Goal: Task Accomplishment & Management: Use online tool/utility

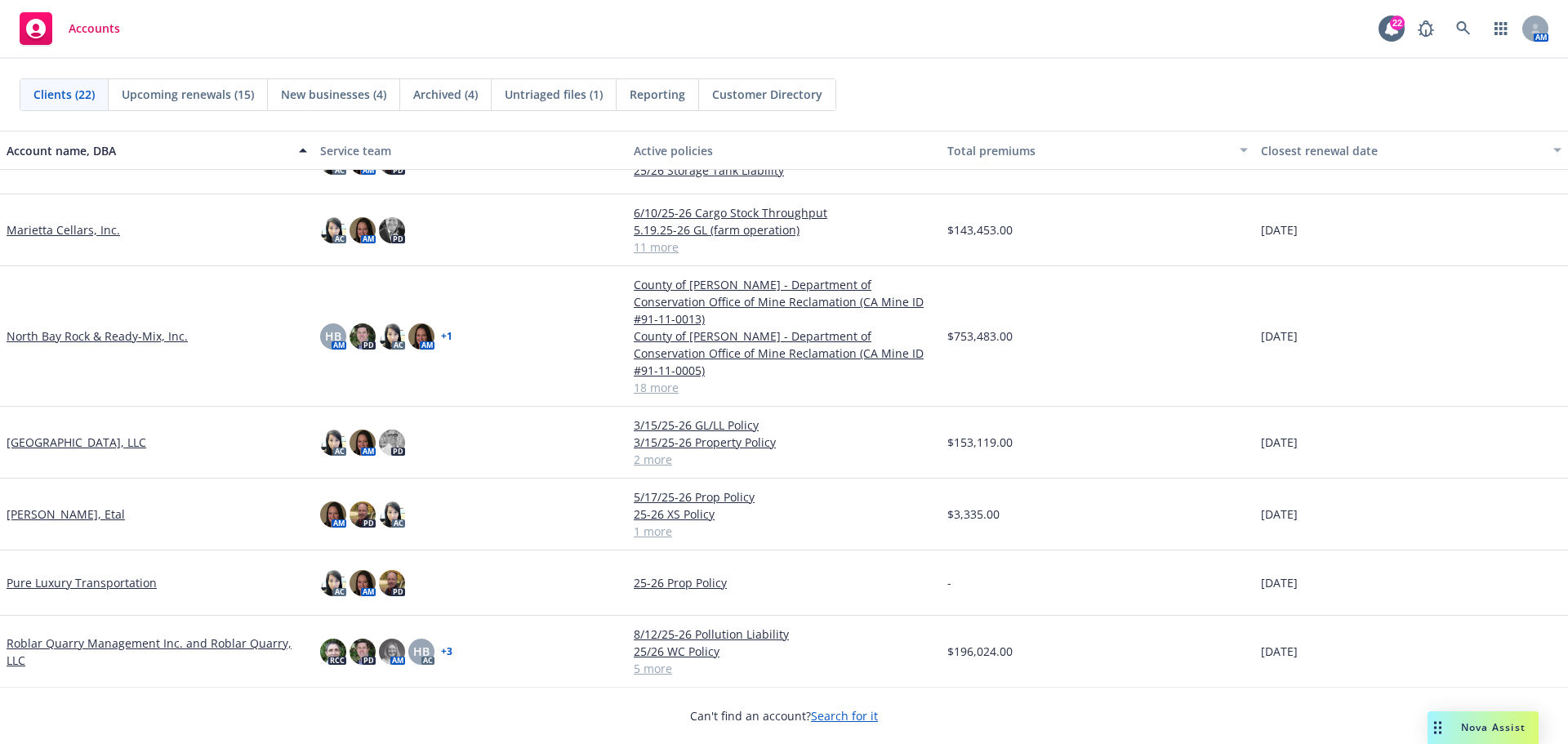
scroll to position [898, 0]
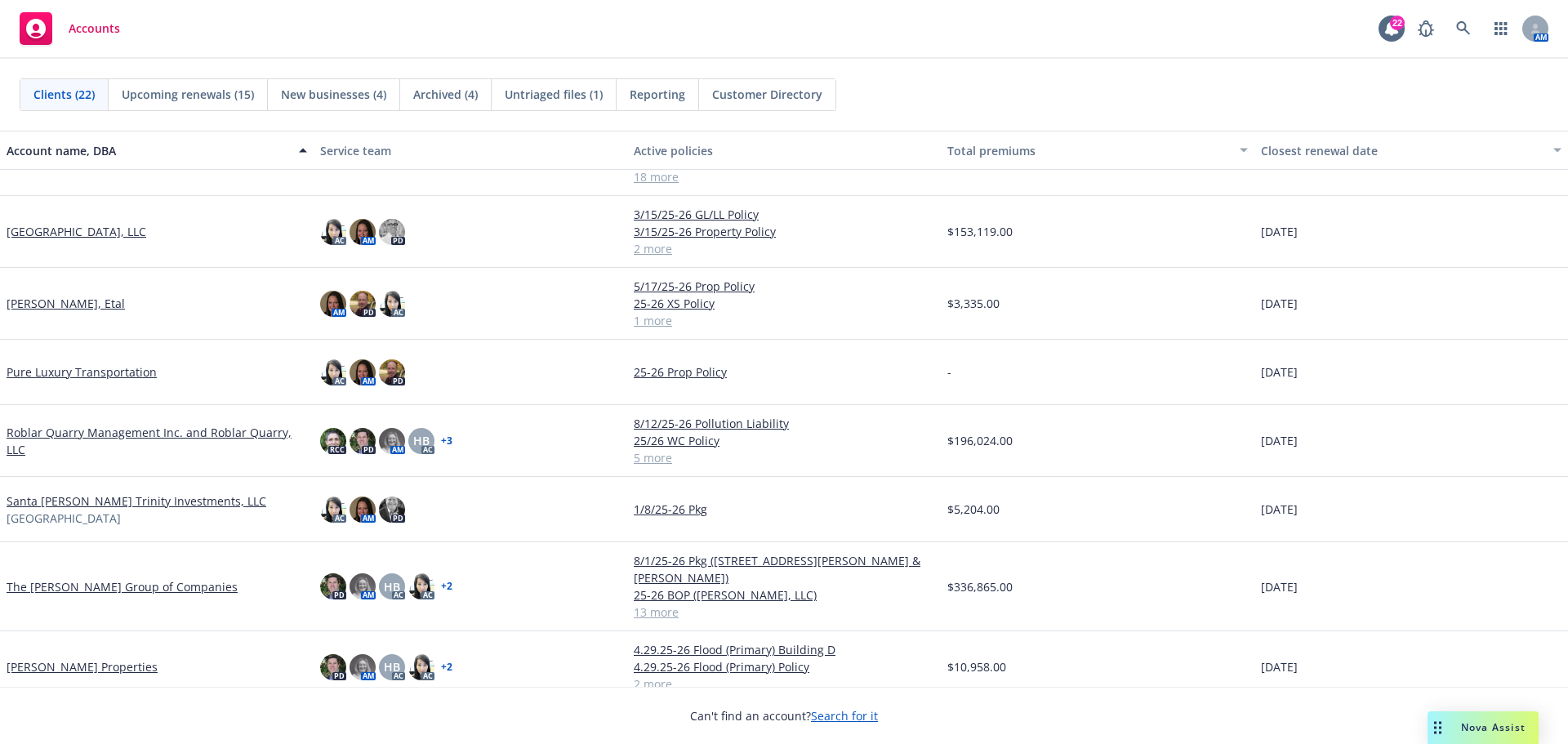
click at [95, 295] on link "[PERSON_NAME], Etal" at bounding box center [66, 303] width 119 height 17
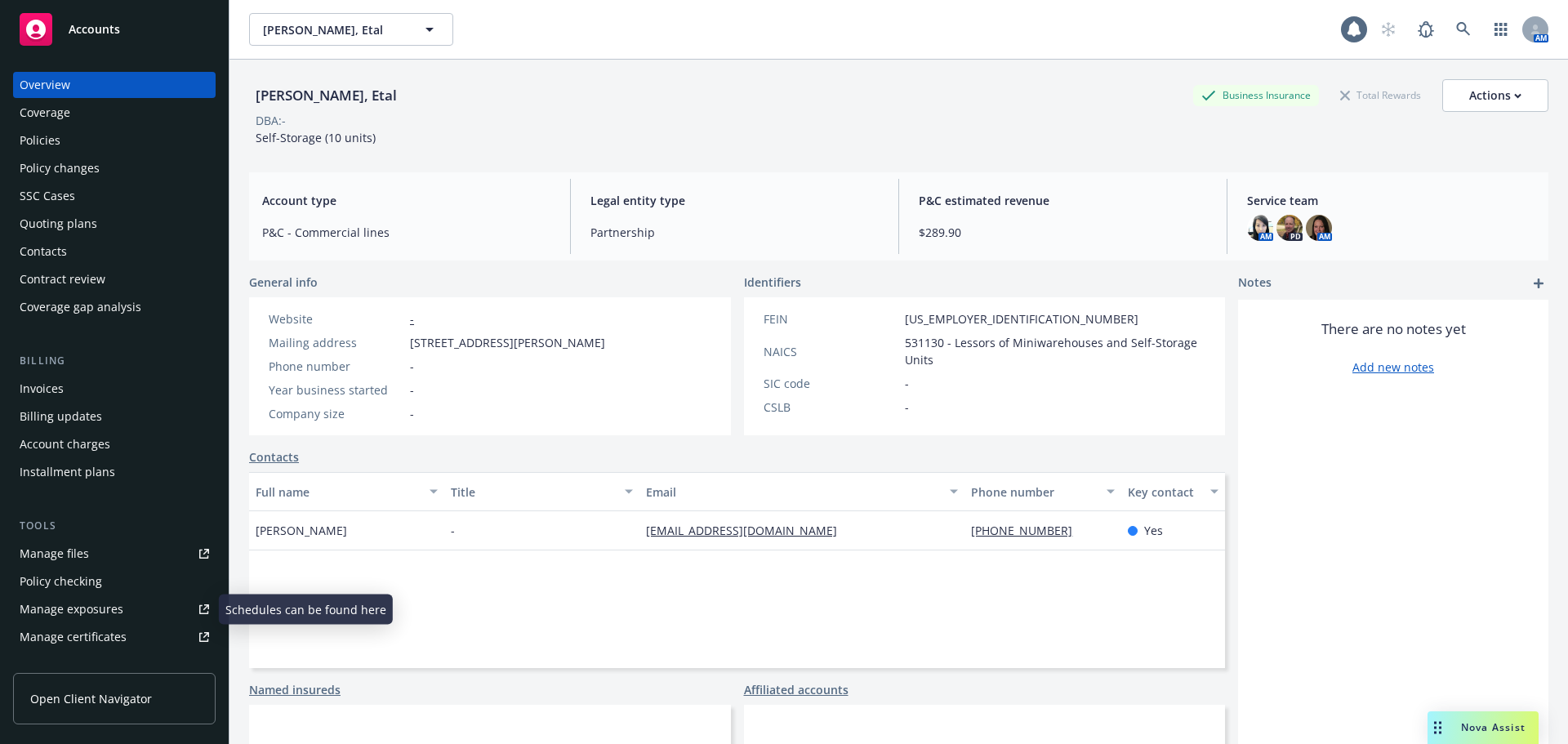
click at [104, 554] on link "Manage files" at bounding box center [114, 553] width 203 height 26
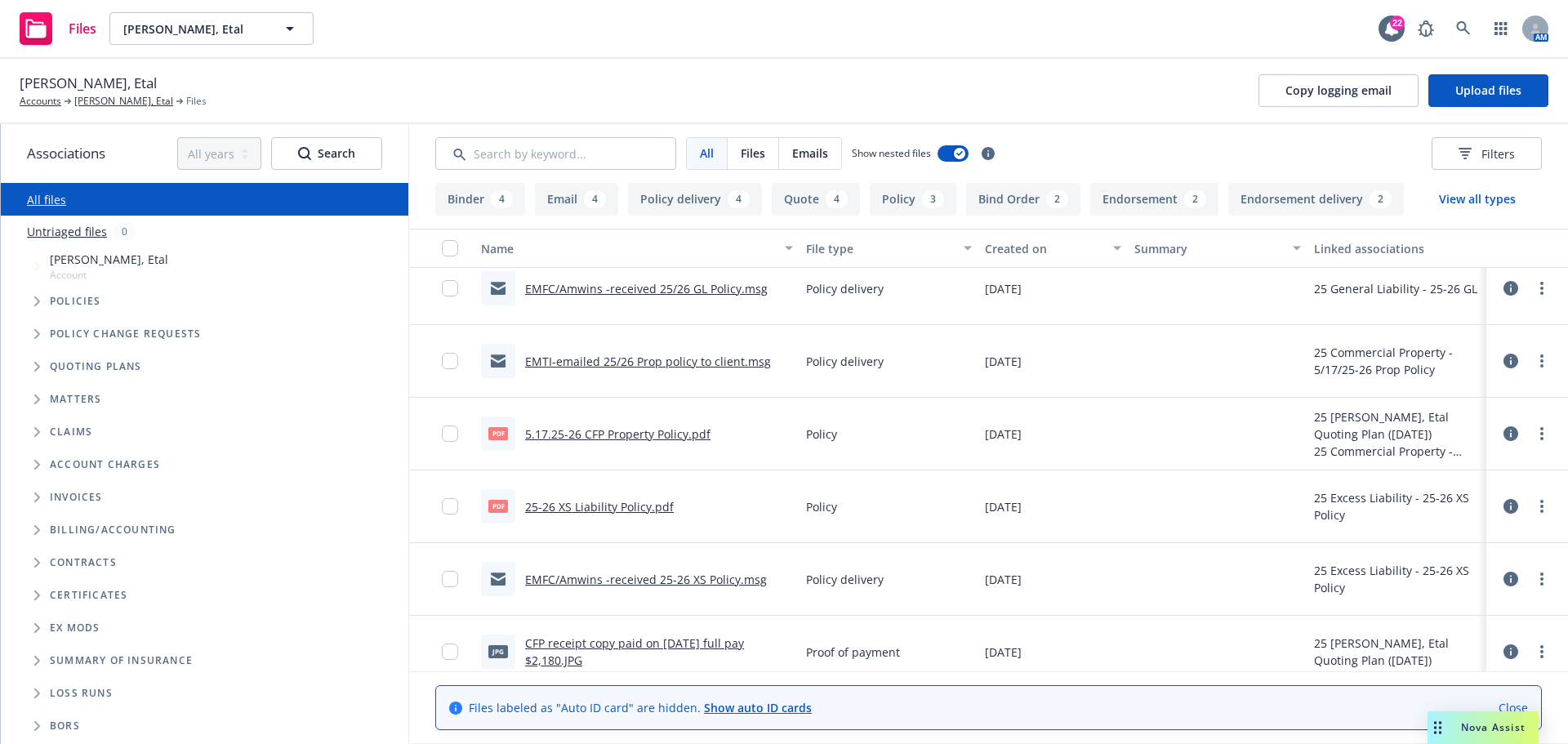
scroll to position [653, 0]
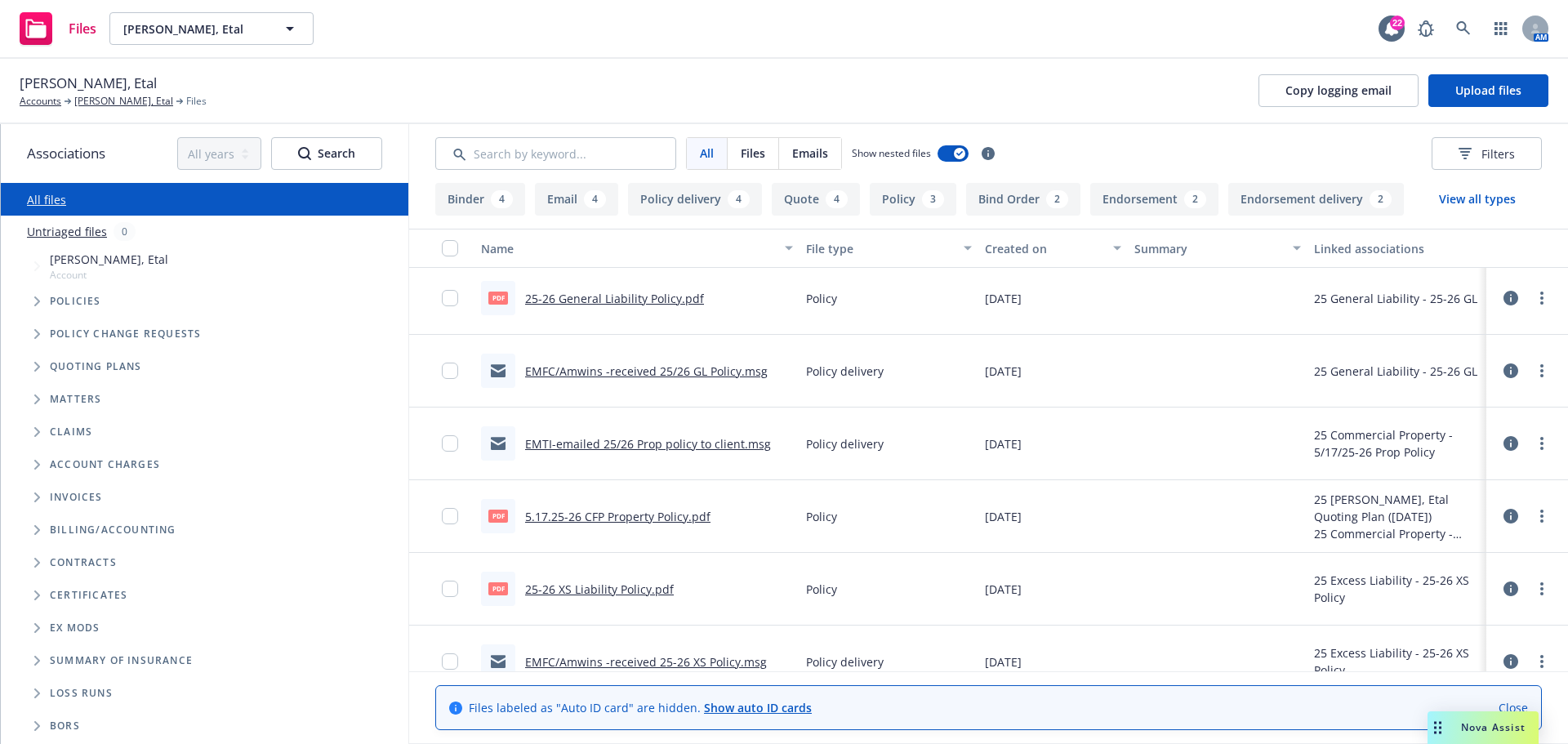
click at [1472, 726] on span "Nova Assist" at bounding box center [1493, 727] width 65 height 14
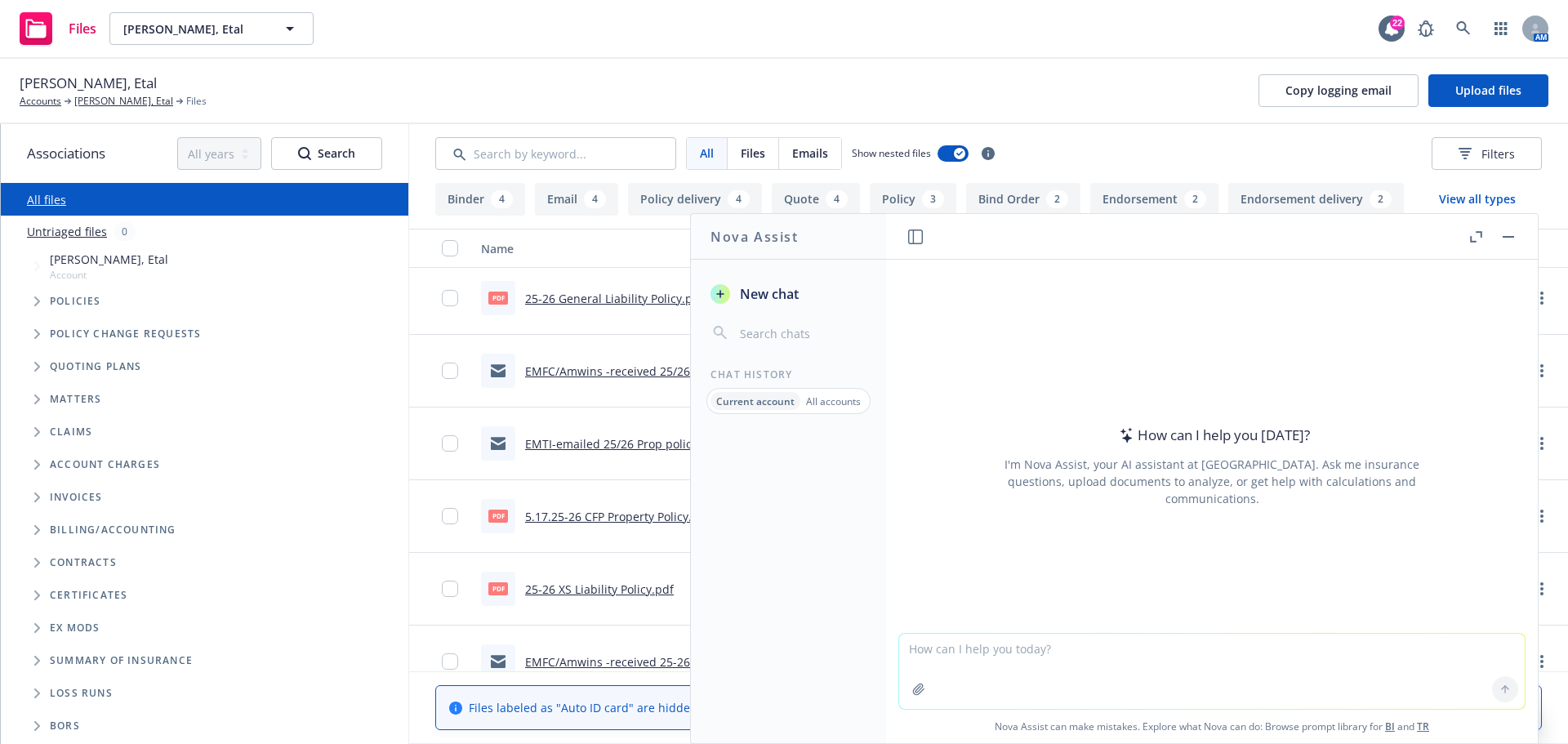
click at [1061, 665] on textarea at bounding box center [1212, 671] width 626 height 75
type textarea "should you tell your insurance carrier when panel communications are down at yo…"
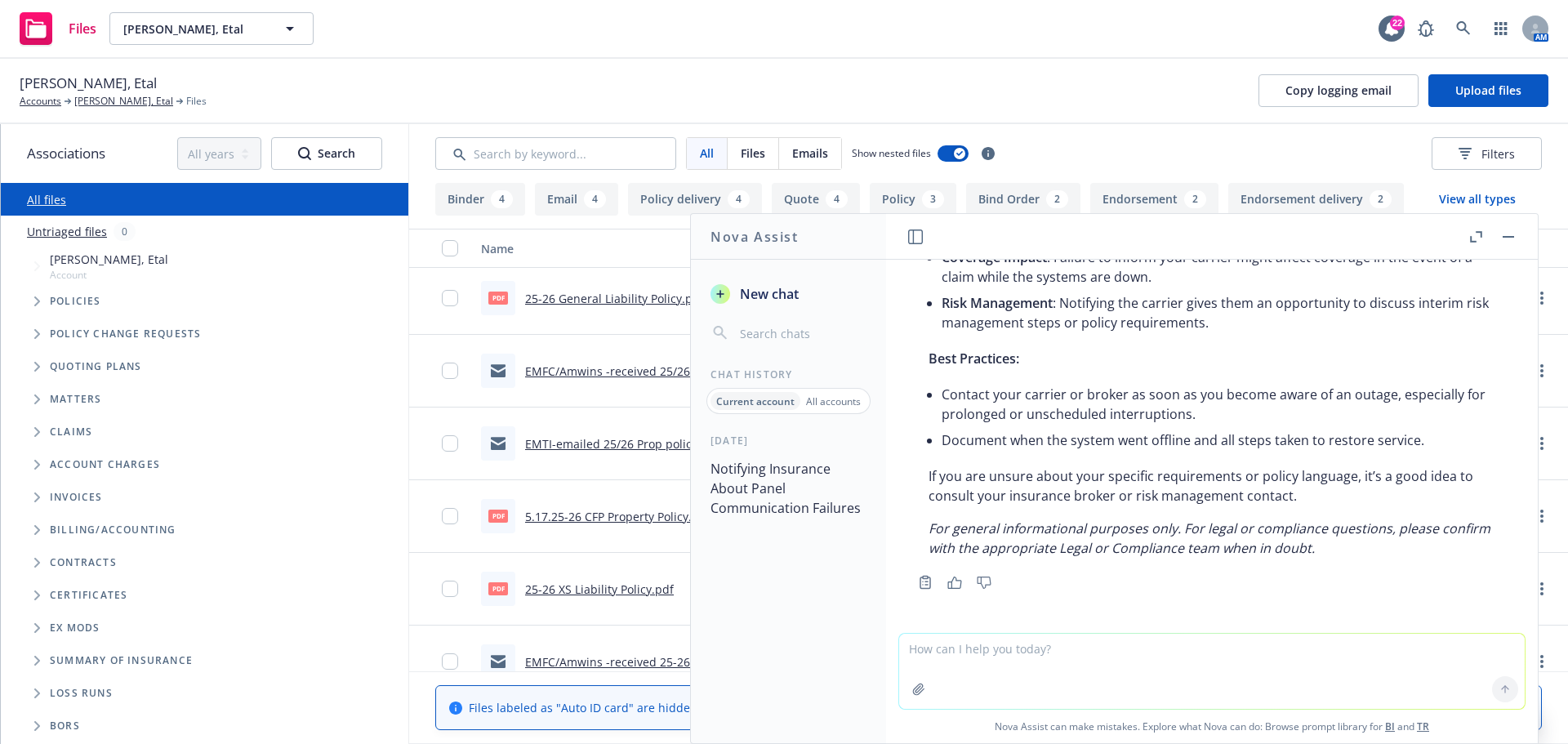
scroll to position [0, 0]
